Goal: Task Accomplishment & Management: Use online tool/utility

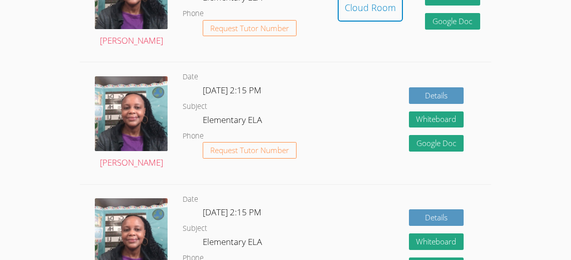
scroll to position [343, 0]
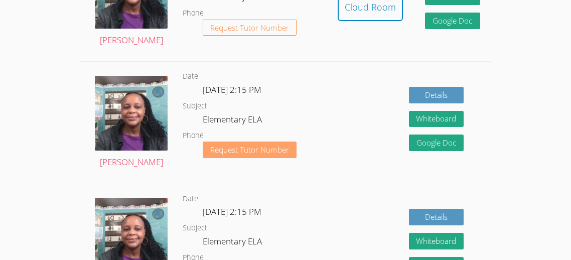
click at [280, 146] on span "Request Tutor Number" at bounding box center [249, 150] width 79 height 8
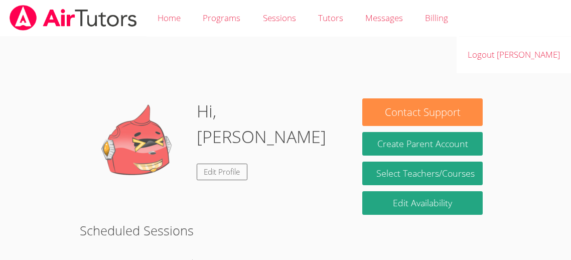
scroll to position [228, 0]
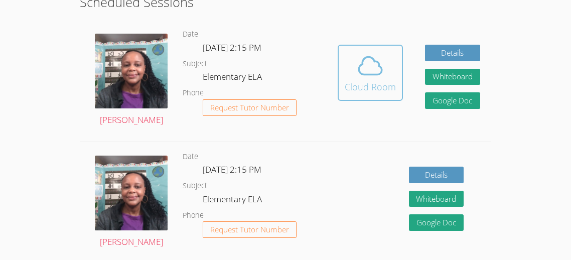
click at [379, 52] on icon at bounding box center [370, 66] width 28 height 28
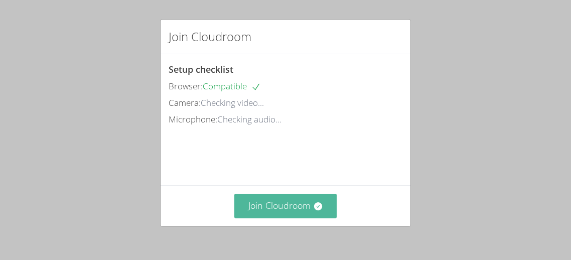
click at [264, 206] on button "Join Cloudroom" at bounding box center [285, 206] width 103 height 25
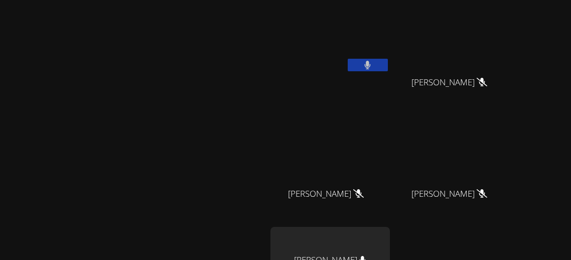
click at [388, 67] on button at bounding box center [368, 65] width 40 height 13
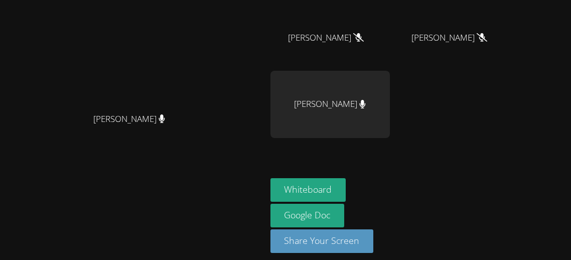
scroll to position [160, 0]
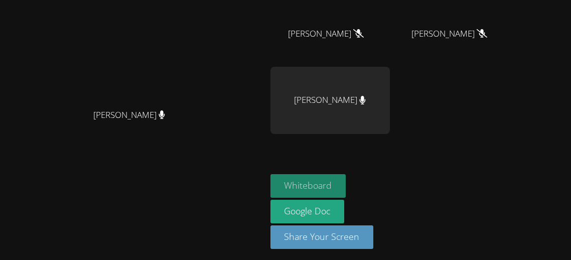
click at [346, 183] on button "Whiteboard" at bounding box center [309, 186] width 76 height 24
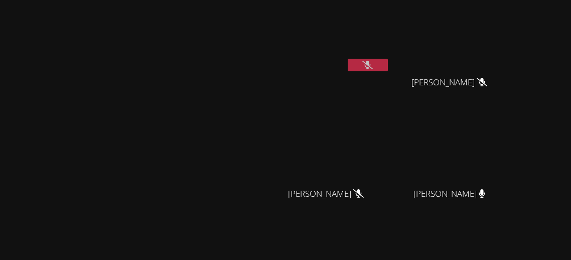
scroll to position [0, 0]
click at [388, 67] on button at bounding box center [368, 65] width 40 height 13
click at [388, 69] on button at bounding box center [368, 65] width 40 height 13
click at [388, 67] on button at bounding box center [368, 65] width 40 height 13
click at [390, 55] on video at bounding box center [330, 37] width 119 height 67
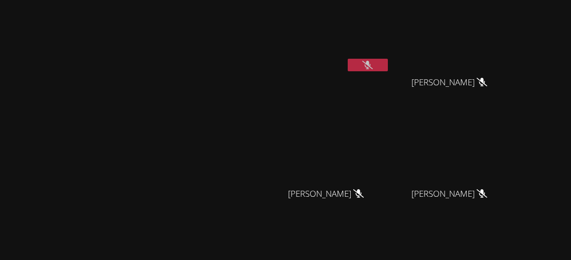
click at [388, 65] on button at bounding box center [368, 65] width 40 height 13
click at [371, 62] on icon at bounding box center [368, 65] width 6 height 9
click at [388, 63] on button at bounding box center [368, 65] width 40 height 13
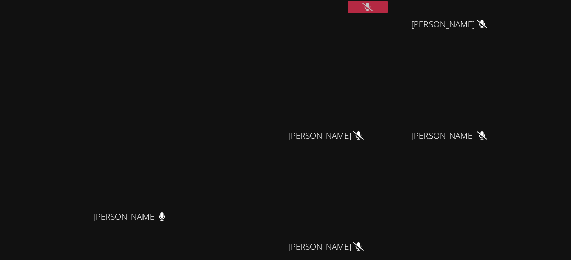
scroll to position [57, 0]
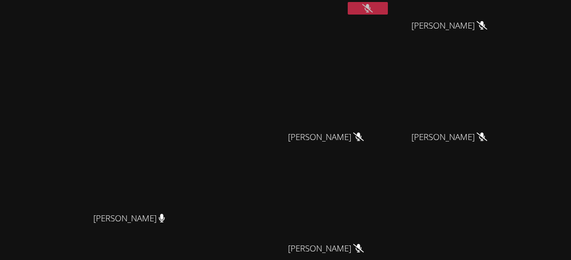
click at [388, 5] on button at bounding box center [368, 8] width 40 height 13
click at [371, 9] on icon at bounding box center [367, 8] width 7 height 9
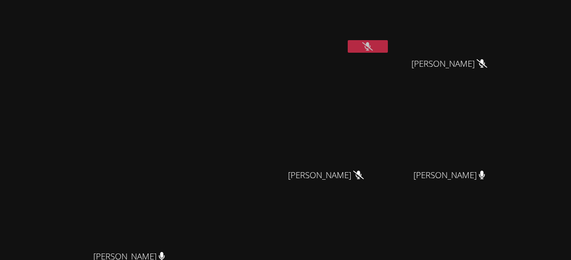
scroll to position [12, 0]
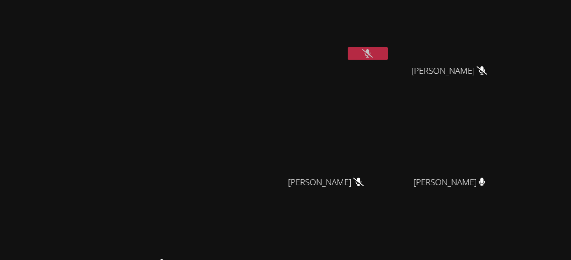
click at [388, 55] on button at bounding box center [368, 53] width 40 height 13
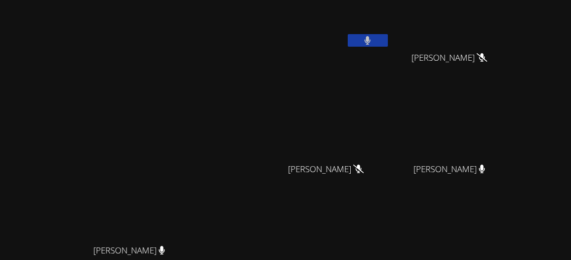
scroll to position [27, 0]
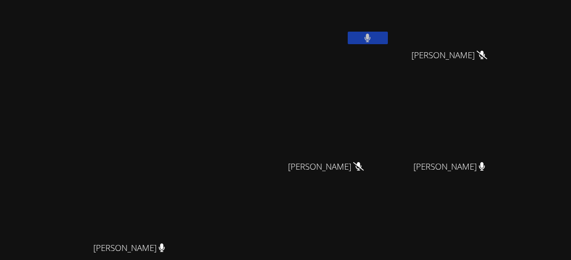
click at [371, 36] on icon at bounding box center [368, 38] width 6 height 9
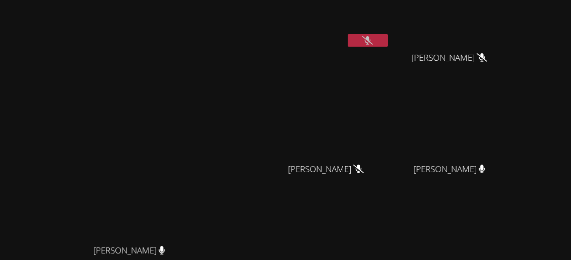
scroll to position [30, 0]
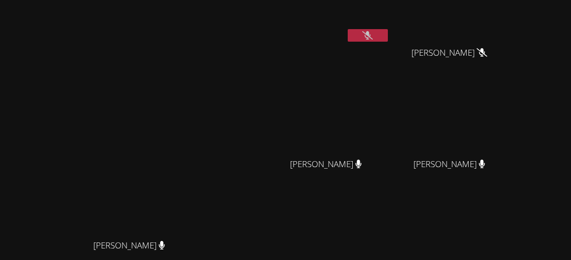
click at [373, 38] on icon at bounding box center [367, 35] width 11 height 9
click at [371, 34] on icon at bounding box center [367, 35] width 7 height 9
click at [388, 40] on button at bounding box center [368, 35] width 40 height 13
click at [388, 34] on button at bounding box center [368, 35] width 40 height 13
click at [390, 26] on video at bounding box center [330, 7] width 119 height 67
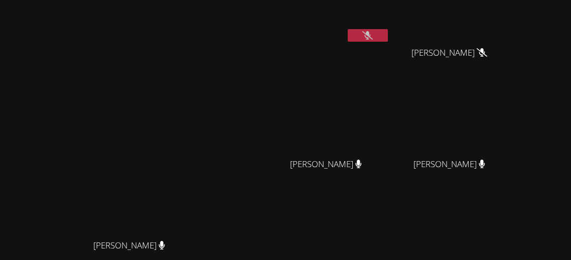
click at [388, 33] on button at bounding box center [368, 35] width 40 height 13
click at [388, 40] on button at bounding box center [368, 35] width 40 height 13
click at [388, 38] on button at bounding box center [368, 35] width 40 height 13
click at [388, 39] on button at bounding box center [368, 35] width 40 height 13
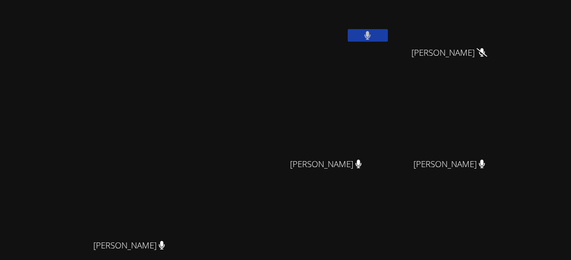
click at [388, 31] on button at bounding box center [368, 35] width 40 height 13
click at [388, 38] on button at bounding box center [368, 35] width 40 height 13
click at [388, 39] on button at bounding box center [368, 35] width 40 height 13
click at [513, 110] on video at bounding box center [453, 119] width 119 height 67
click at [388, 38] on button at bounding box center [368, 35] width 40 height 13
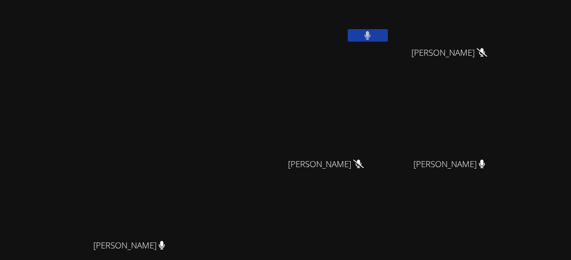
click at [388, 33] on button at bounding box center [368, 35] width 40 height 13
click at [388, 40] on button at bounding box center [368, 35] width 40 height 13
click at [388, 38] on button at bounding box center [368, 35] width 40 height 13
click at [388, 40] on button at bounding box center [368, 35] width 40 height 13
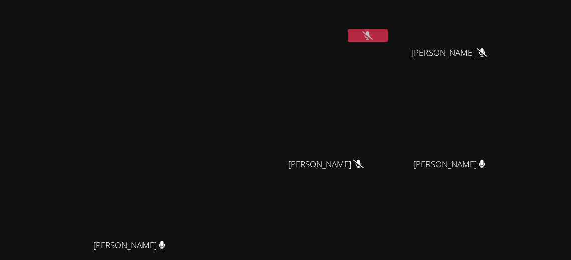
click at [388, 38] on button at bounding box center [368, 35] width 40 height 13
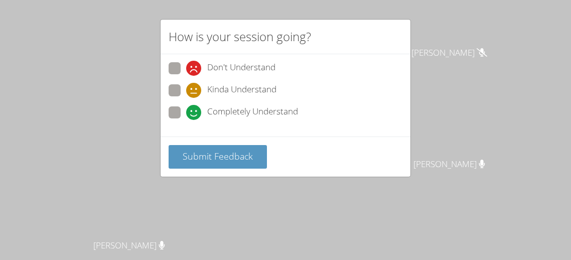
click at [186, 120] on span at bounding box center [186, 120] width 0 height 0
click at [186, 108] on input "Completely Understand" at bounding box center [190, 110] width 9 height 9
radio input "true"
click at [186, 98] on span at bounding box center [186, 98] width 0 height 0
click at [186, 89] on input "Kinda Understand" at bounding box center [190, 88] width 9 height 9
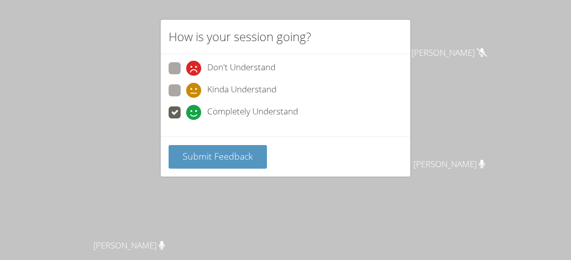
radio input "true"
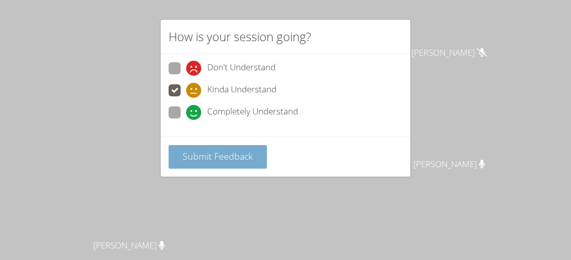
click at [193, 155] on span "Submit Feedback" at bounding box center [218, 156] width 70 height 12
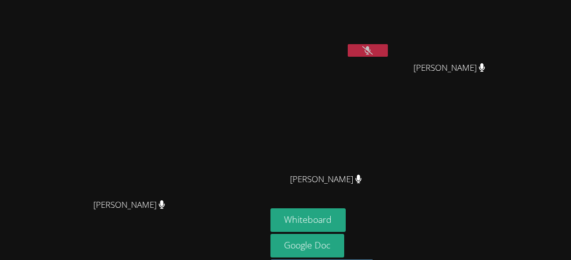
scroll to position [0, 0]
